Goal: Task Accomplishment & Management: Manage account settings

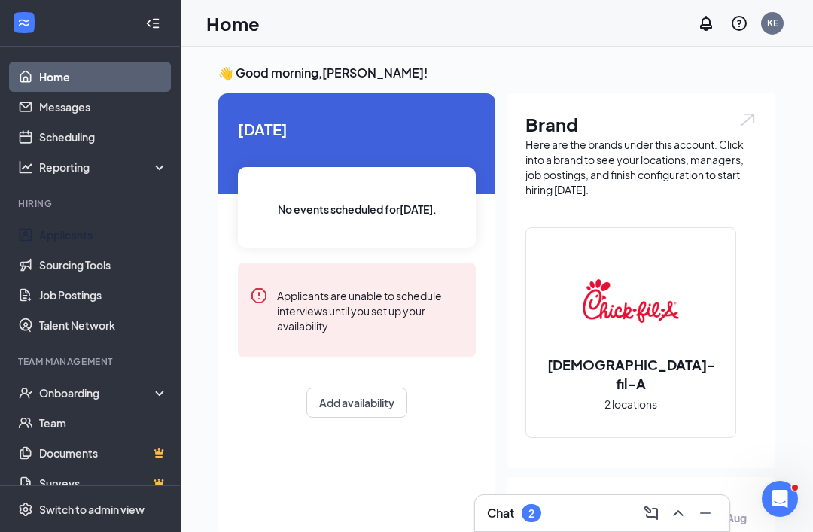
click at [44, 233] on link "Applicants" at bounding box center [103, 235] width 129 height 30
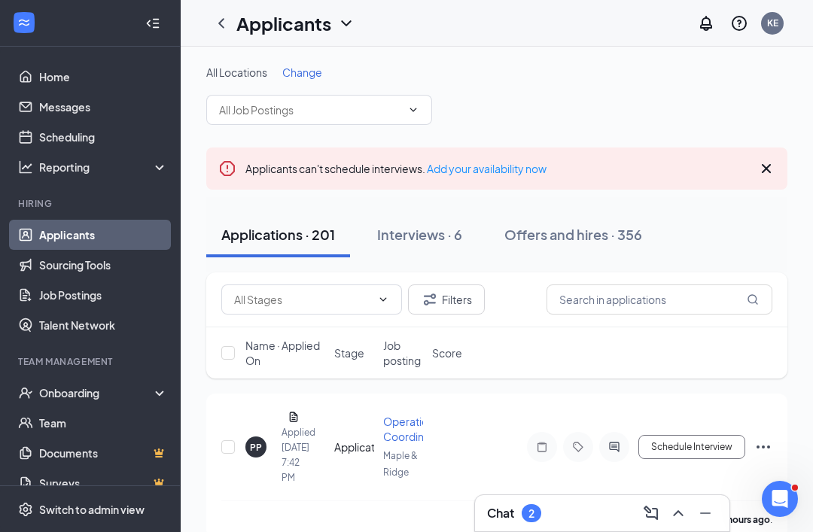
click at [505, 518] on h3 "Chat" at bounding box center [500, 513] width 27 height 17
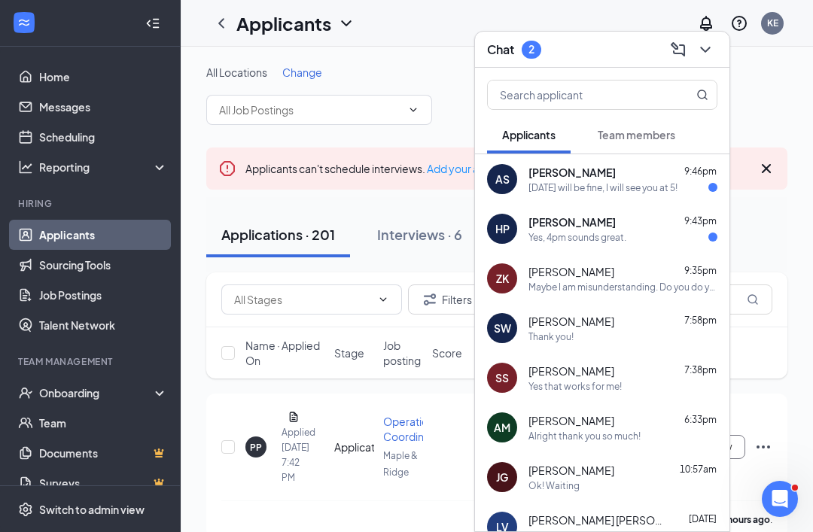
click at [531, 184] on div "[DATE] will be fine, I will see you at 5!" at bounding box center [603, 188] width 149 height 13
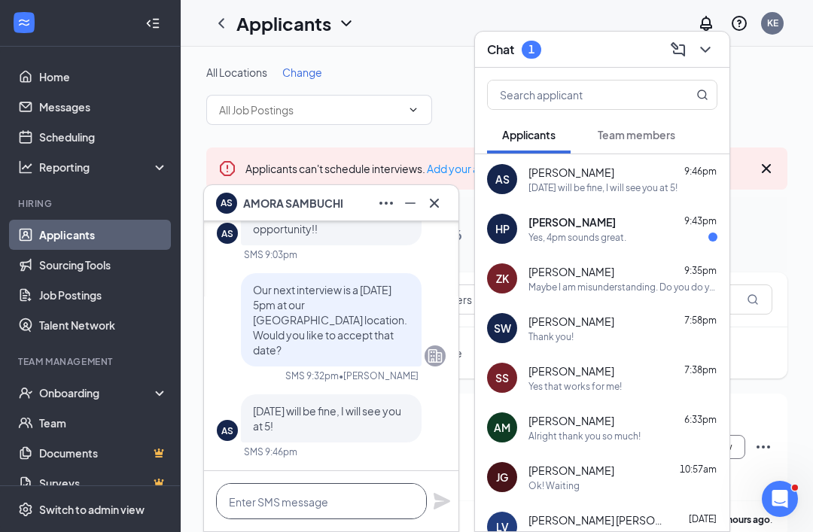
click at [243, 507] on textarea at bounding box center [321, 502] width 211 height 36
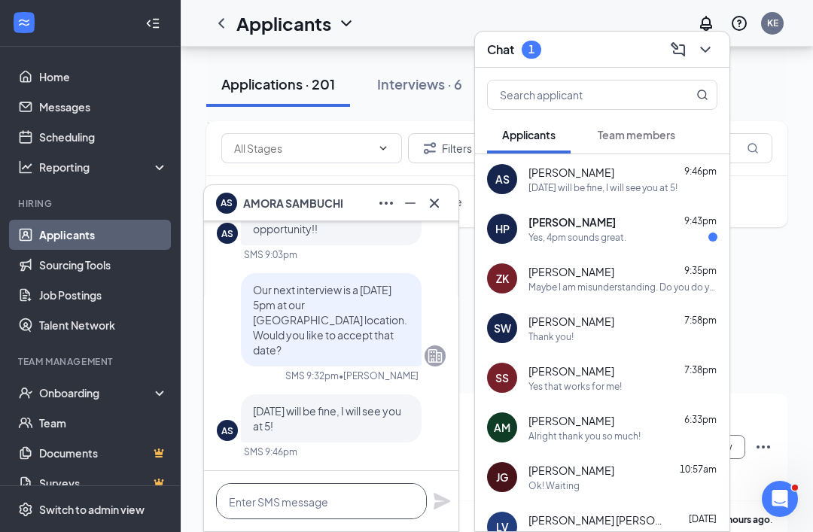
scroll to position [81, 0]
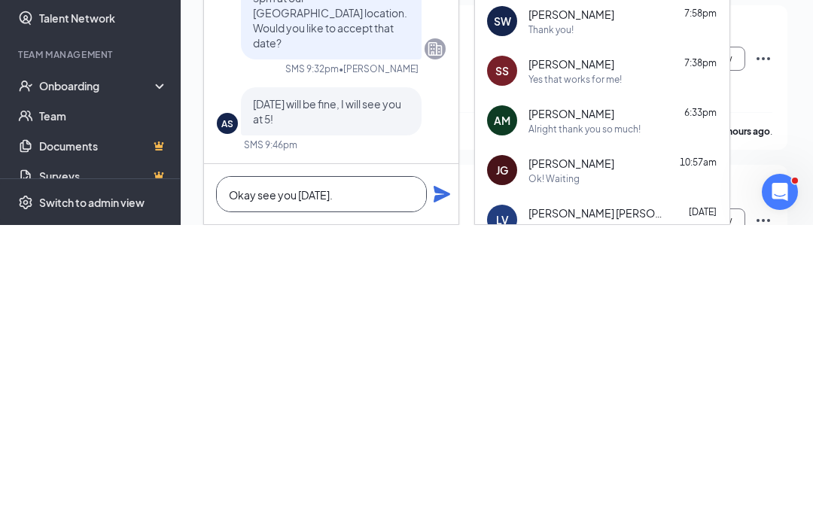
type textarea "Okay see you [DATE]."
click at [445, 493] on icon "Plane" at bounding box center [442, 501] width 17 height 17
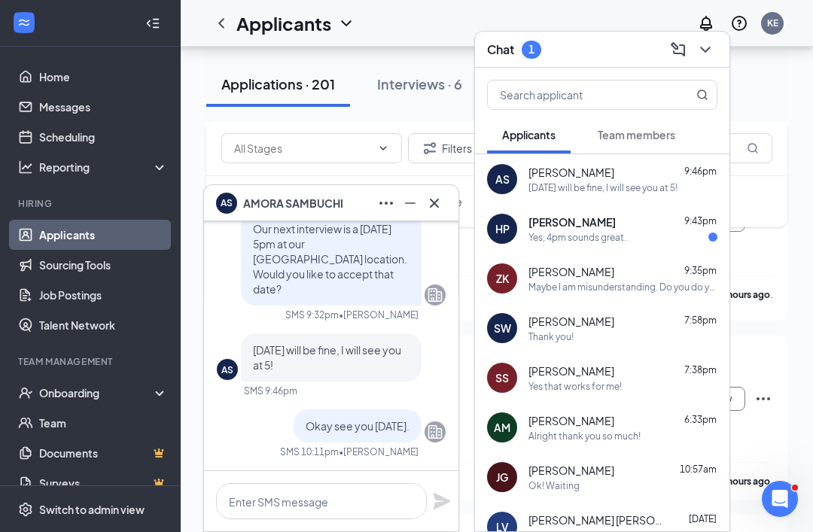
click at [545, 235] on div "Yes, 4pm sounds great." at bounding box center [578, 237] width 98 height 13
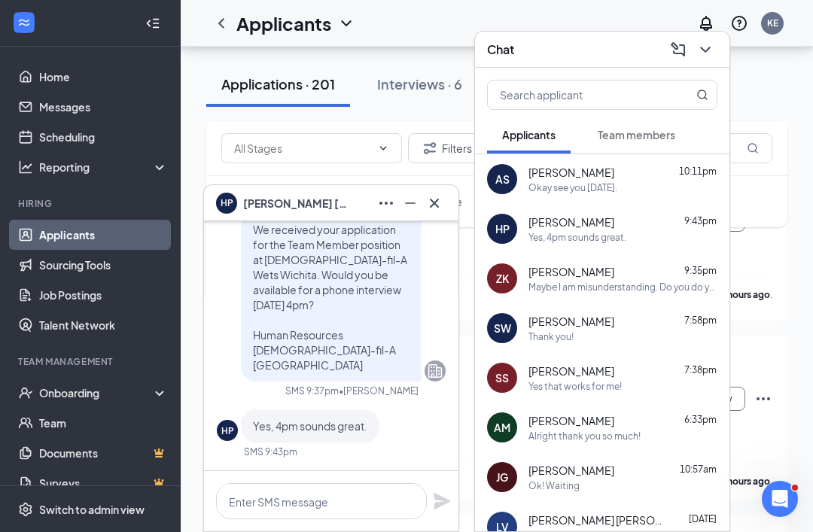
click at [44, 239] on link "Applicants" at bounding box center [103, 235] width 129 height 30
click at [446, 207] on button at bounding box center [435, 203] width 24 height 24
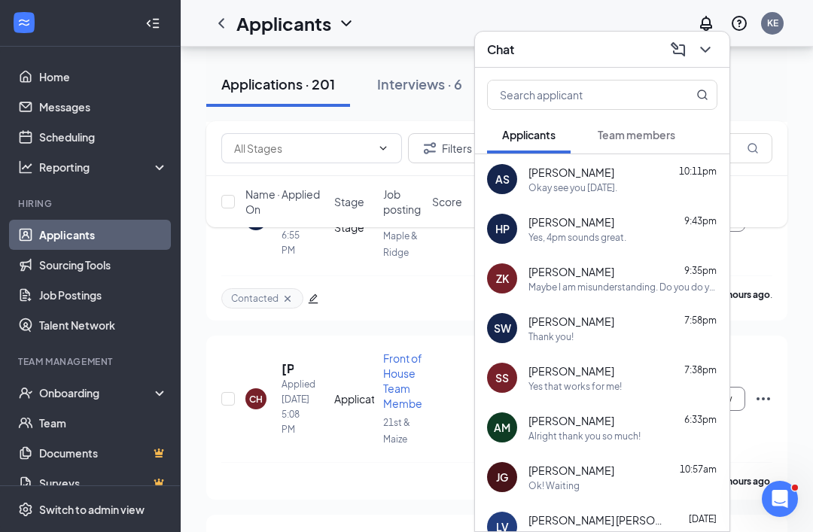
click at [694, 43] on button at bounding box center [706, 50] width 24 height 24
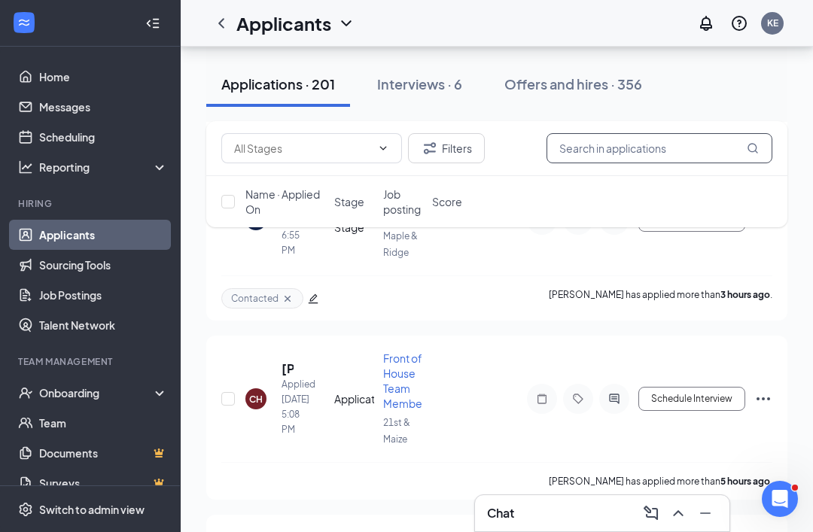
click at [584, 144] on input "text" at bounding box center [660, 148] width 226 height 30
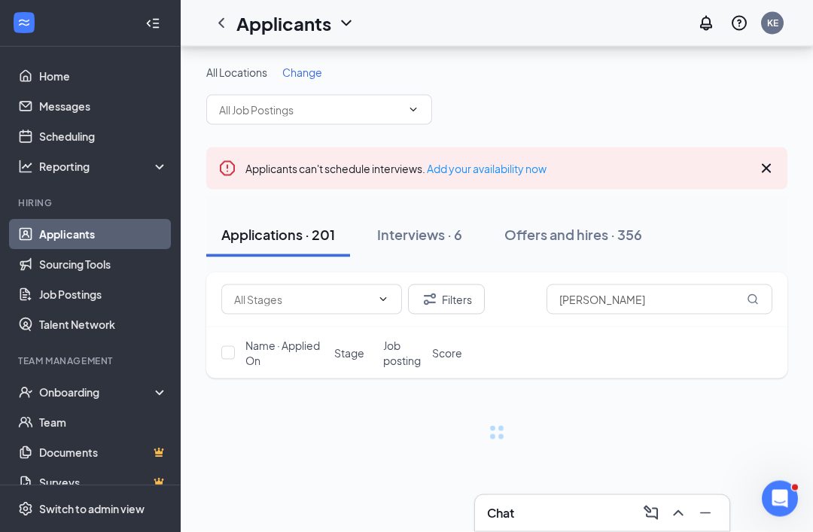
scroll to position [13, 0]
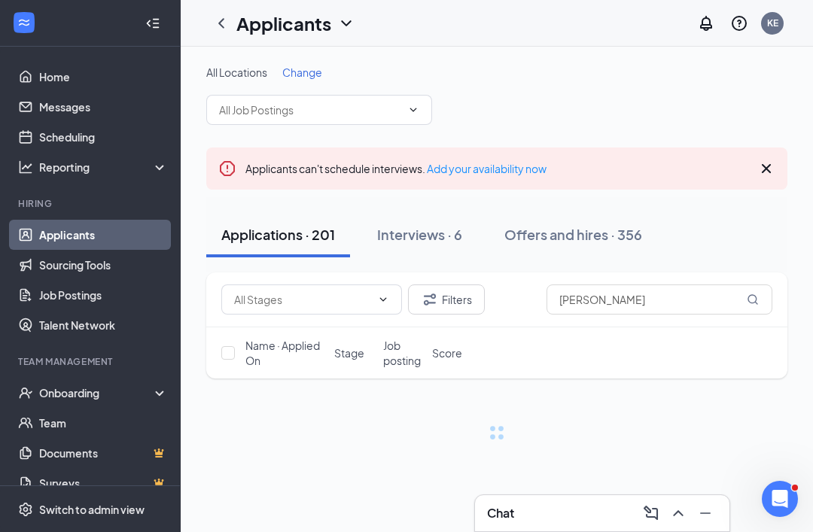
click at [153, 18] on icon "Collapse" at bounding box center [156, 23] width 6 height 10
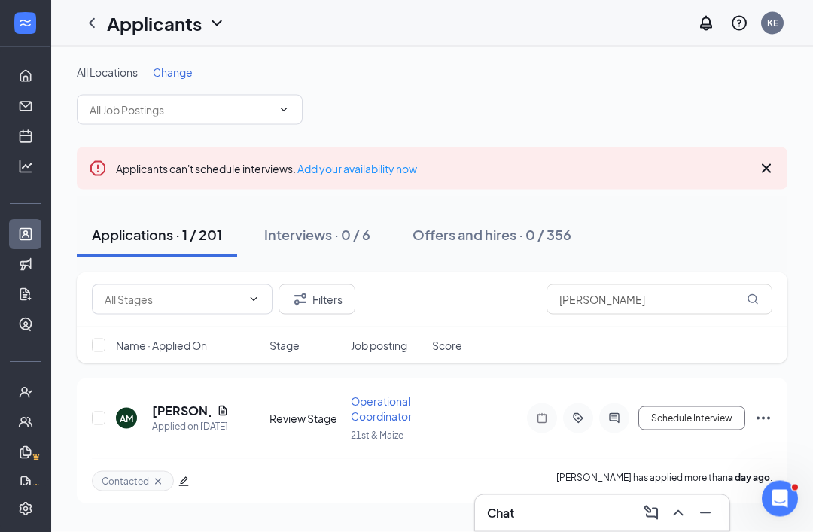
scroll to position [48, 0]
click at [602, 285] on input "[PERSON_NAME]" at bounding box center [660, 300] width 226 height 30
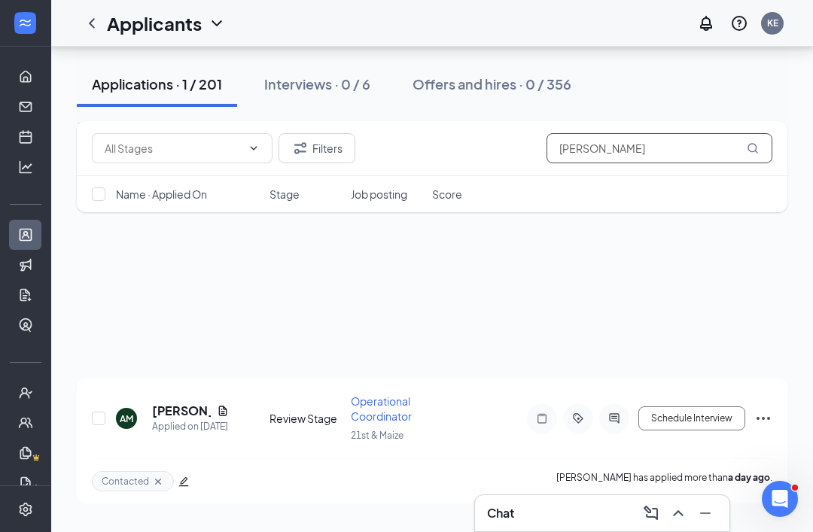
scroll to position [13, 0]
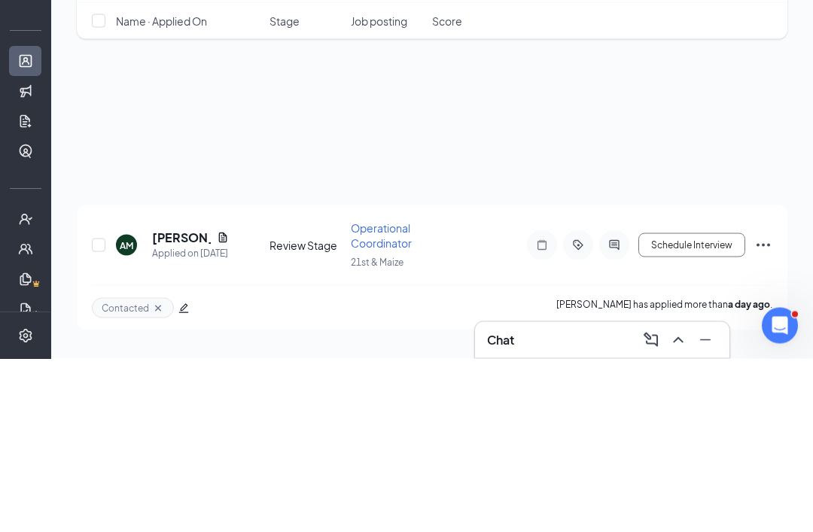
type input "A"
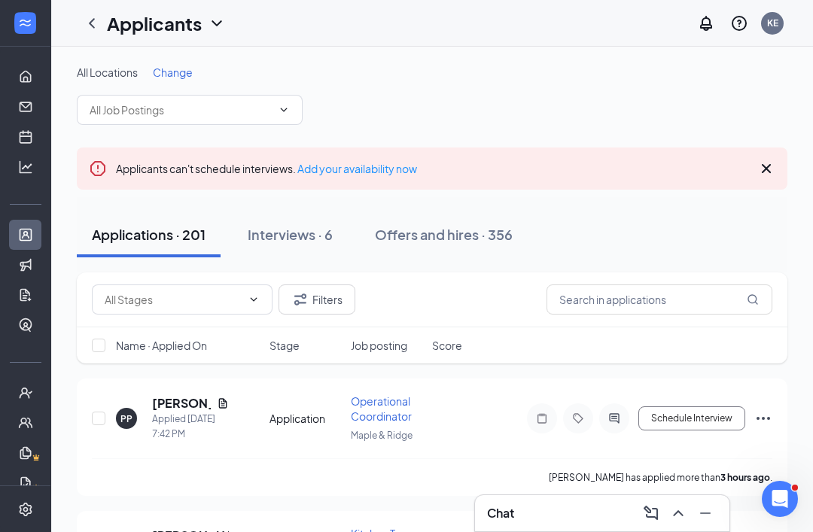
click at [164, 410] on h5 "[PERSON_NAME]" at bounding box center [181, 403] width 59 height 17
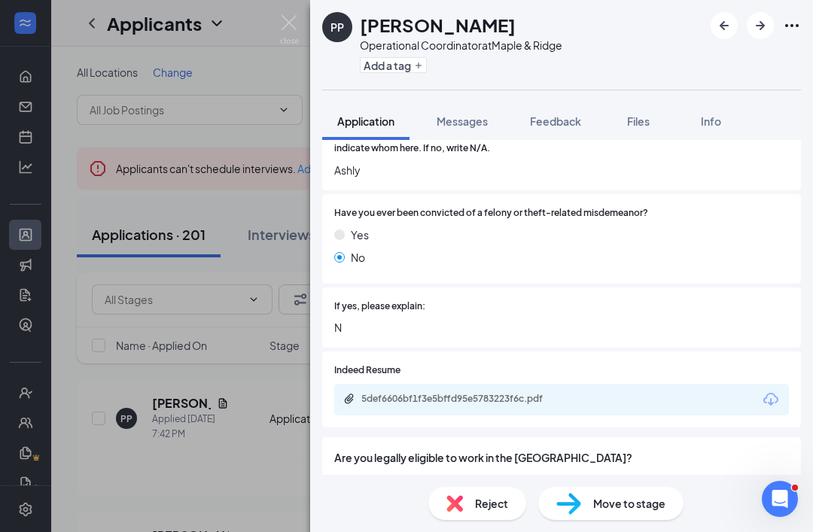
scroll to position [880, 0]
click at [776, 394] on icon "Download" at bounding box center [771, 400] width 15 height 13
